Goal: Check status: Check status

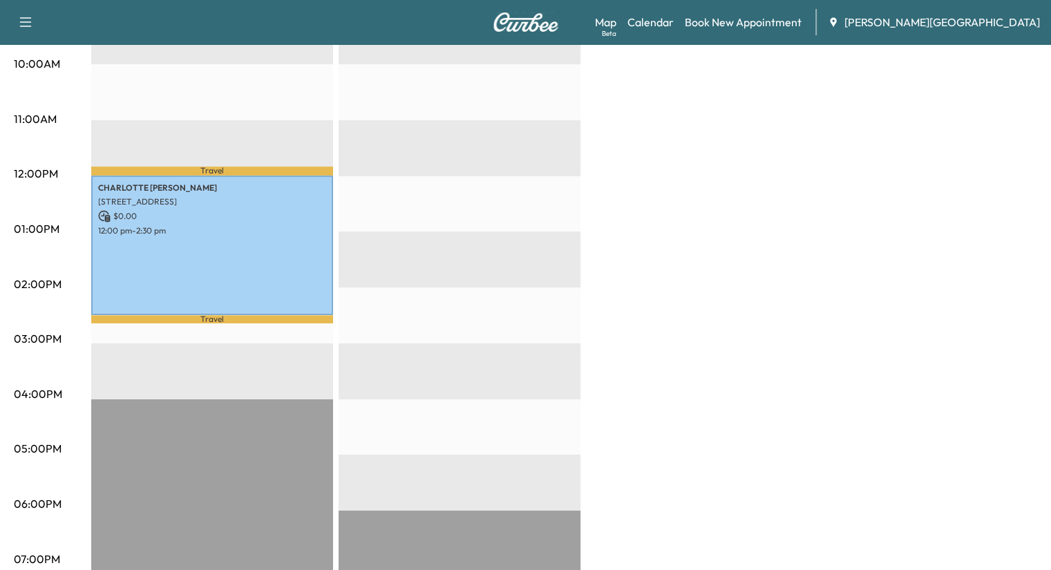
scroll to position [452, 0]
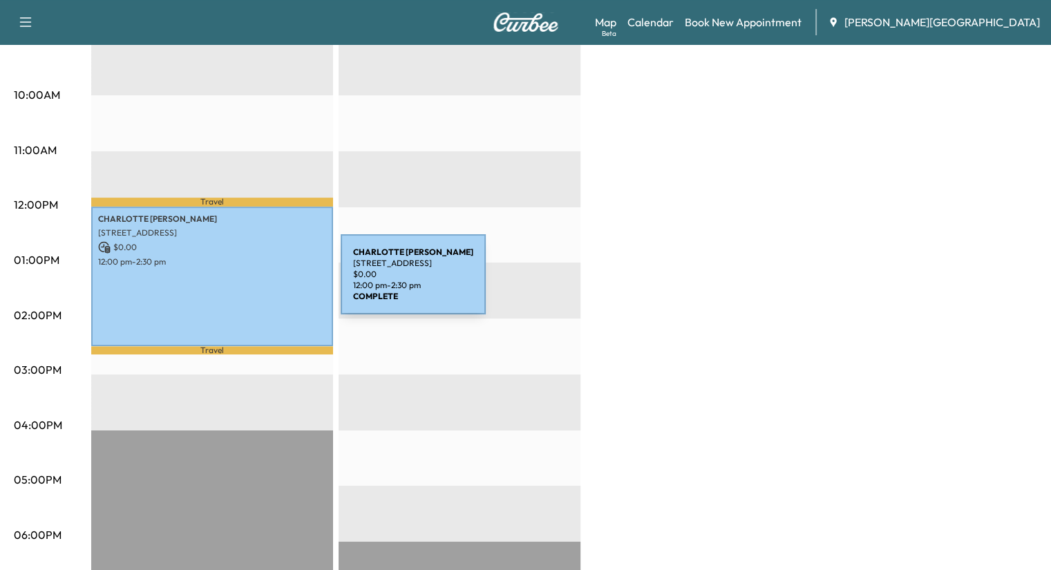
click at [234, 269] on div "[PERSON_NAME] [STREET_ADDRESS] $ 0.00 12:00 pm - 2:30 pm" at bounding box center [212, 277] width 242 height 140
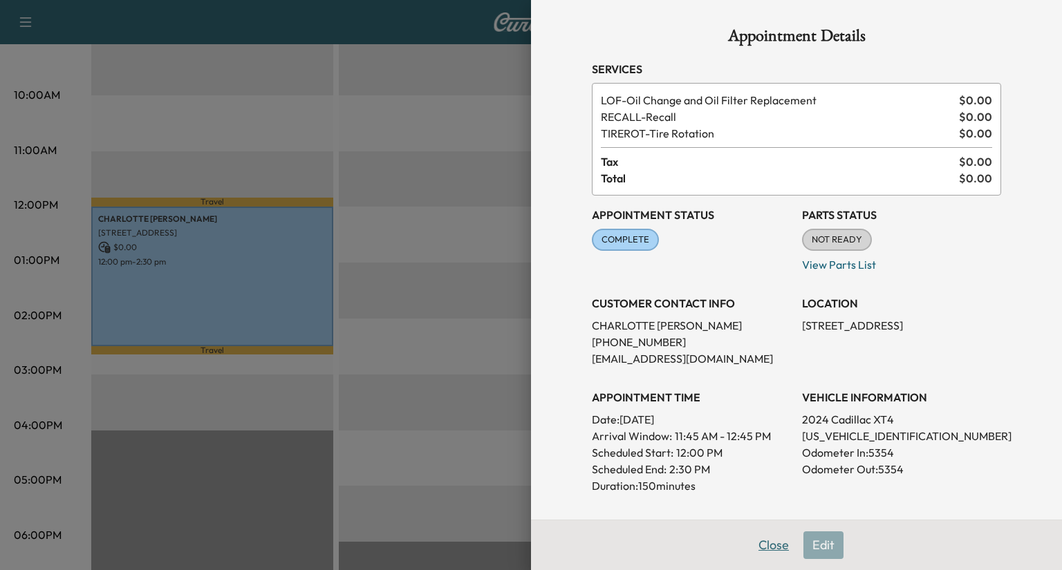
click at [771, 550] on button "Close" at bounding box center [773, 546] width 48 height 28
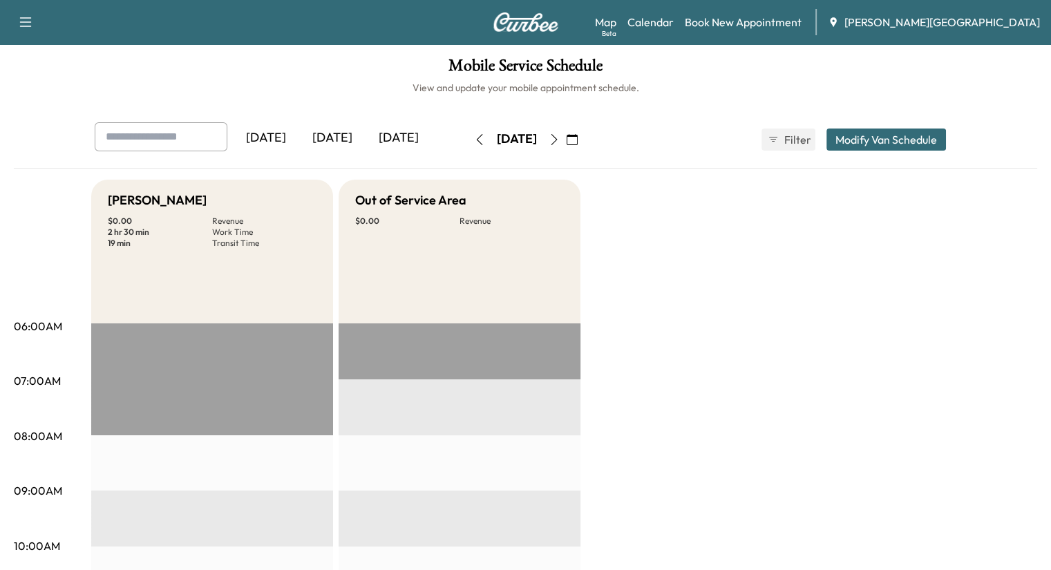
scroll to position [0, 0]
click at [578, 142] on icon "button" at bounding box center [572, 140] width 11 height 11
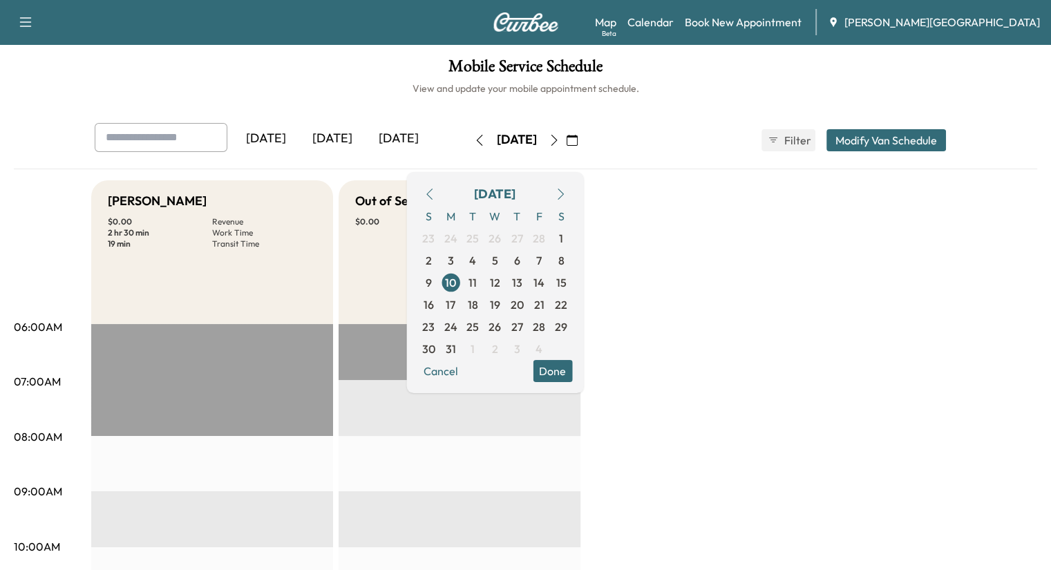
click at [566, 190] on icon "button" at bounding box center [560, 194] width 11 height 11
click at [566, 191] on icon "button" at bounding box center [560, 194] width 11 height 11
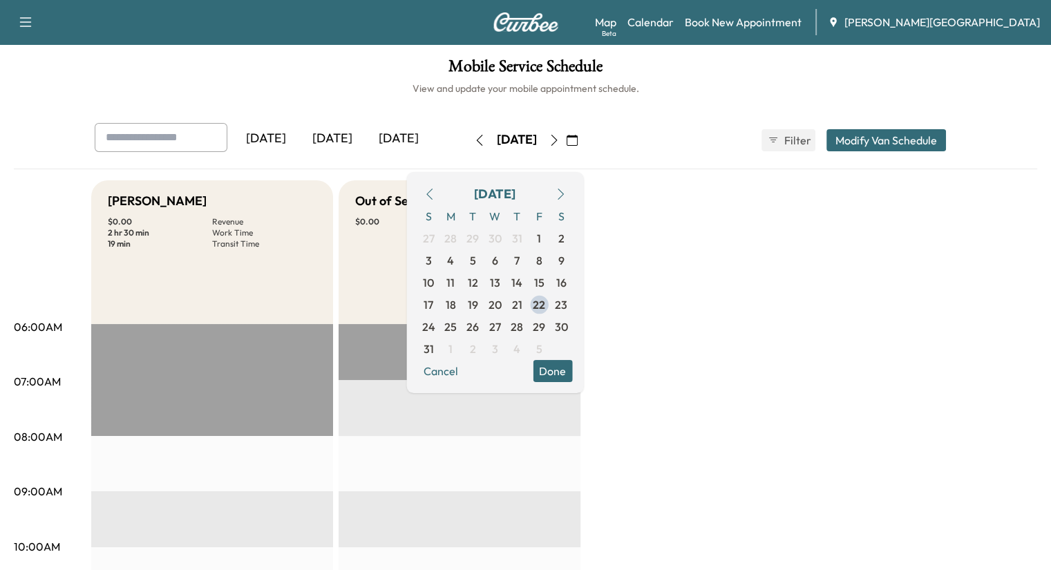
click at [566, 191] on icon "button" at bounding box center [560, 194] width 11 height 11
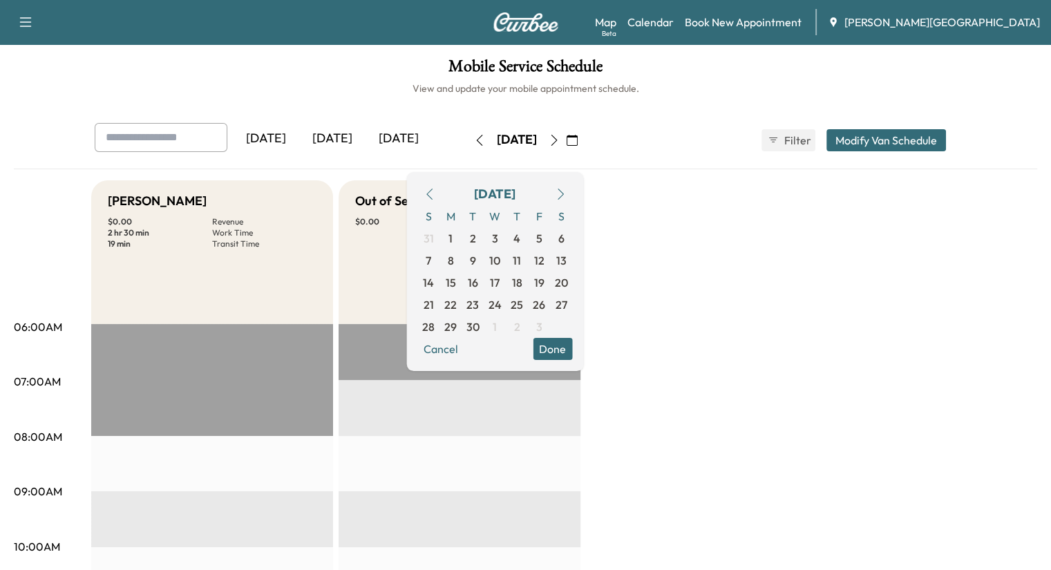
click at [433, 196] on icon "button" at bounding box center [430, 194] width 6 height 11
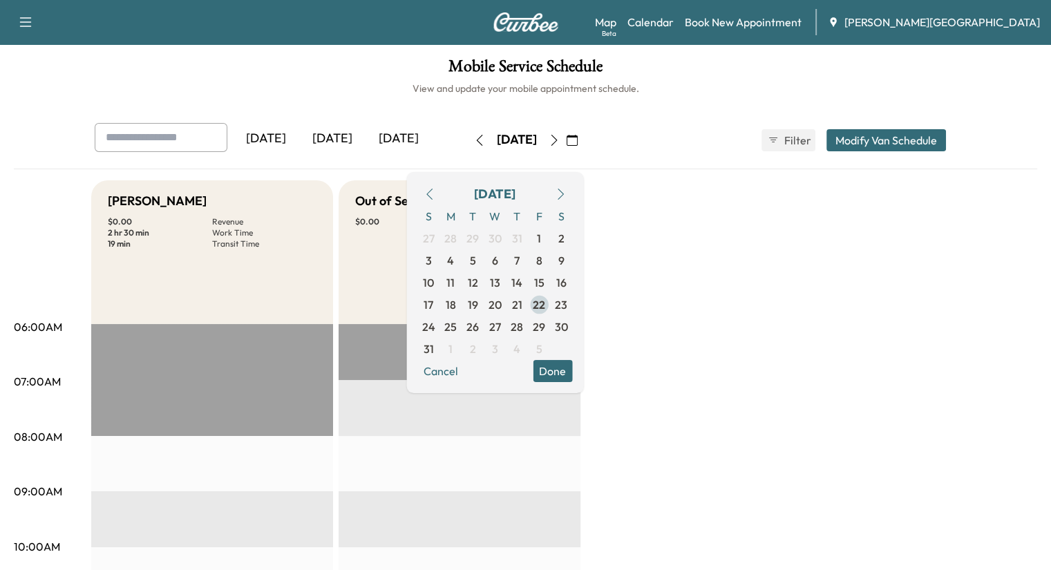
click at [545, 303] on span "22" at bounding box center [539, 305] width 12 height 17
click at [572, 366] on button "Done" at bounding box center [552, 371] width 39 height 22
